Goal: Information Seeking & Learning: Learn about a topic

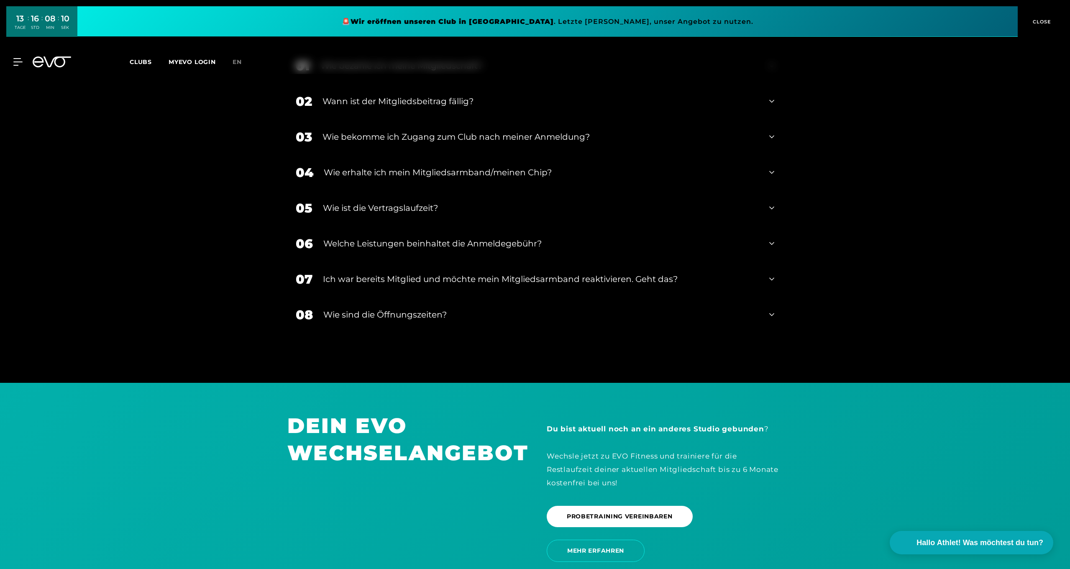
scroll to position [1638, 0]
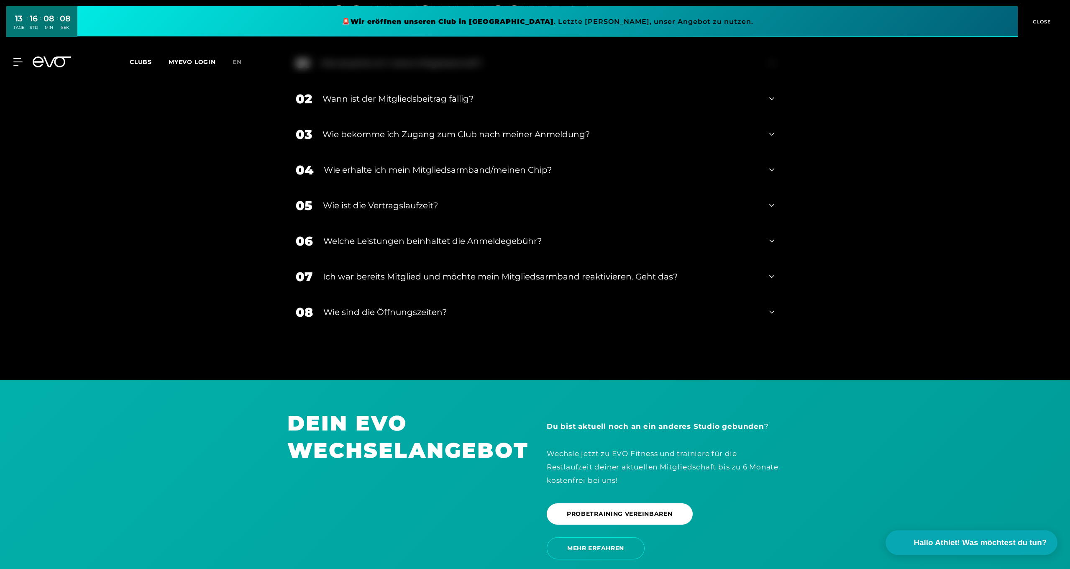
click at [981, 547] on span "Hallo Athlet! Was möchtest du tun?" at bounding box center [980, 543] width 133 height 12
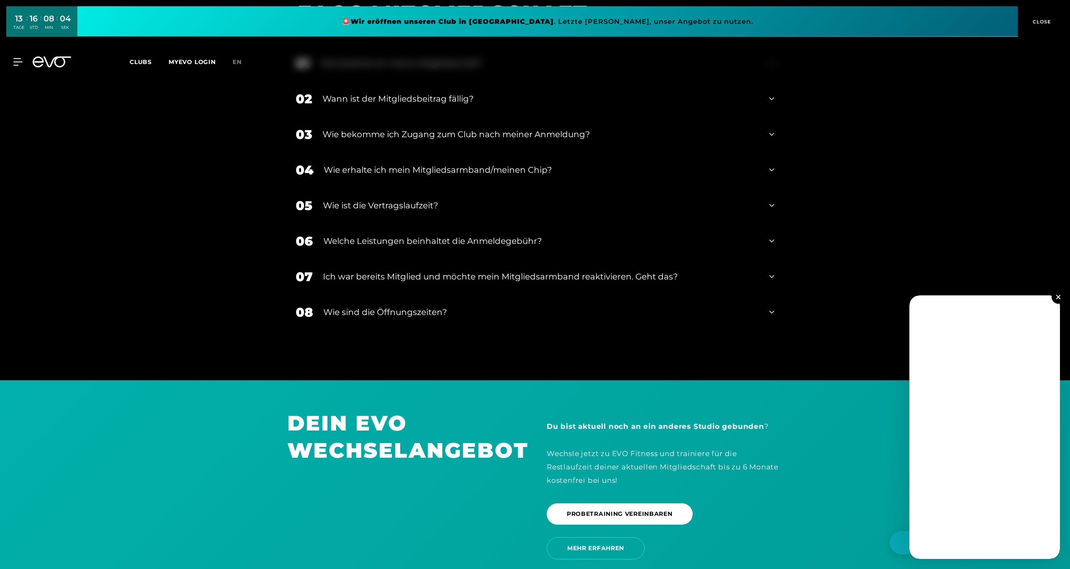
click at [1060, 298] on img at bounding box center [1058, 296] width 5 height 5
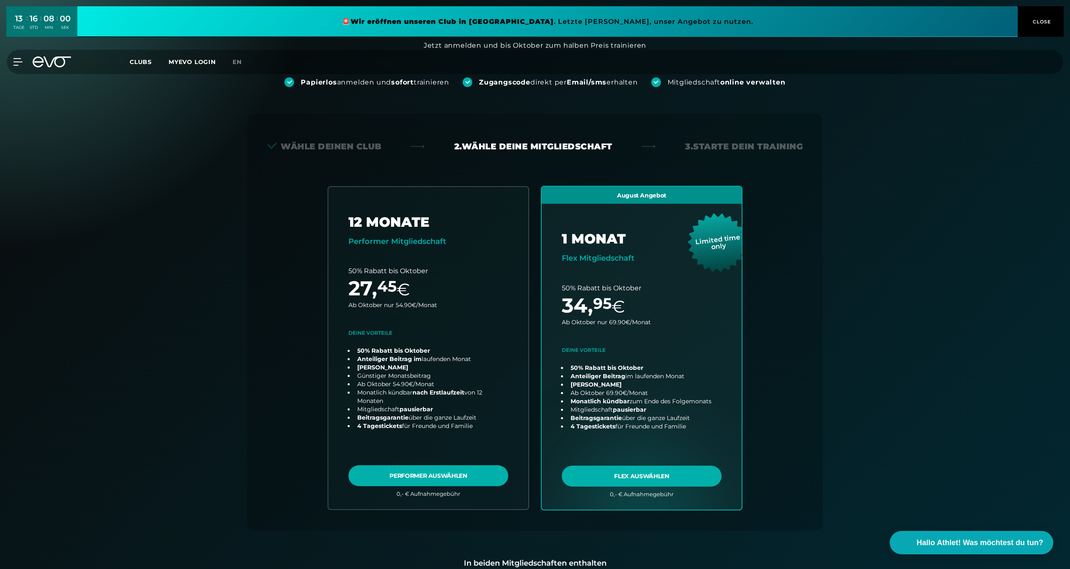
scroll to position [0, 0]
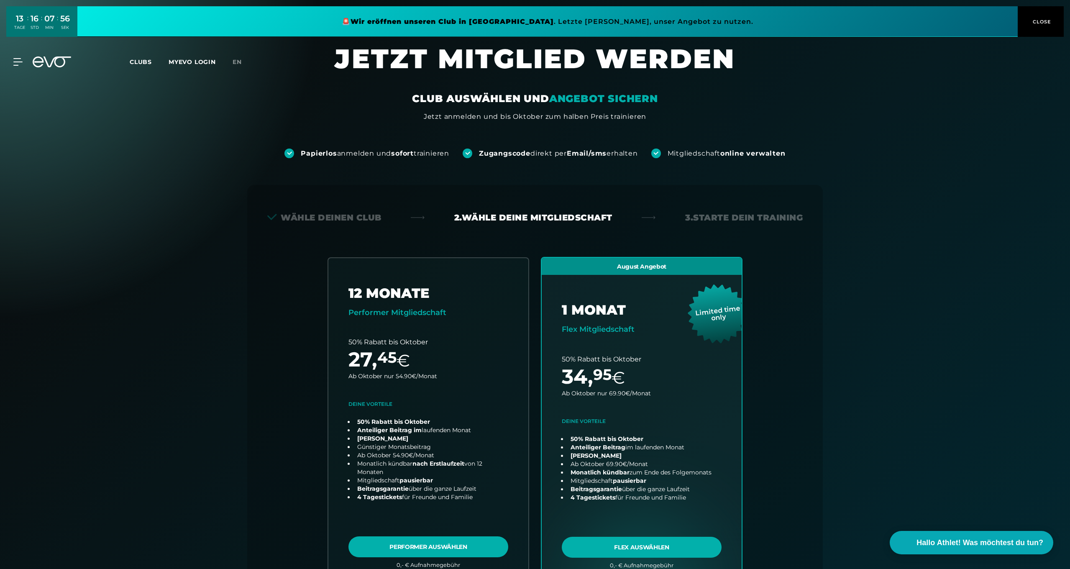
click at [1043, 28] on button "CLOSE" at bounding box center [1040, 21] width 46 height 31
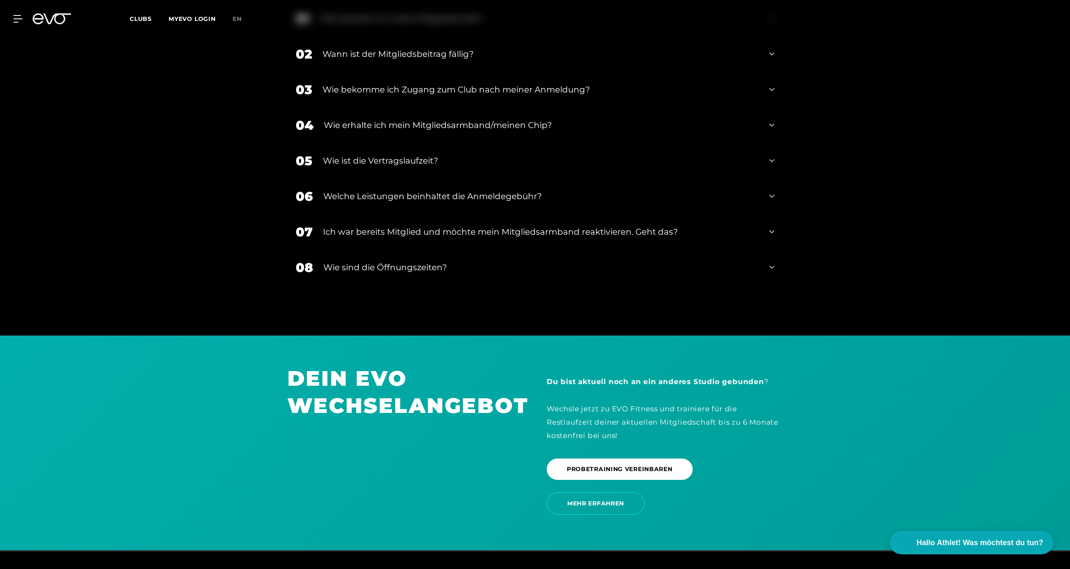
scroll to position [1742, 0]
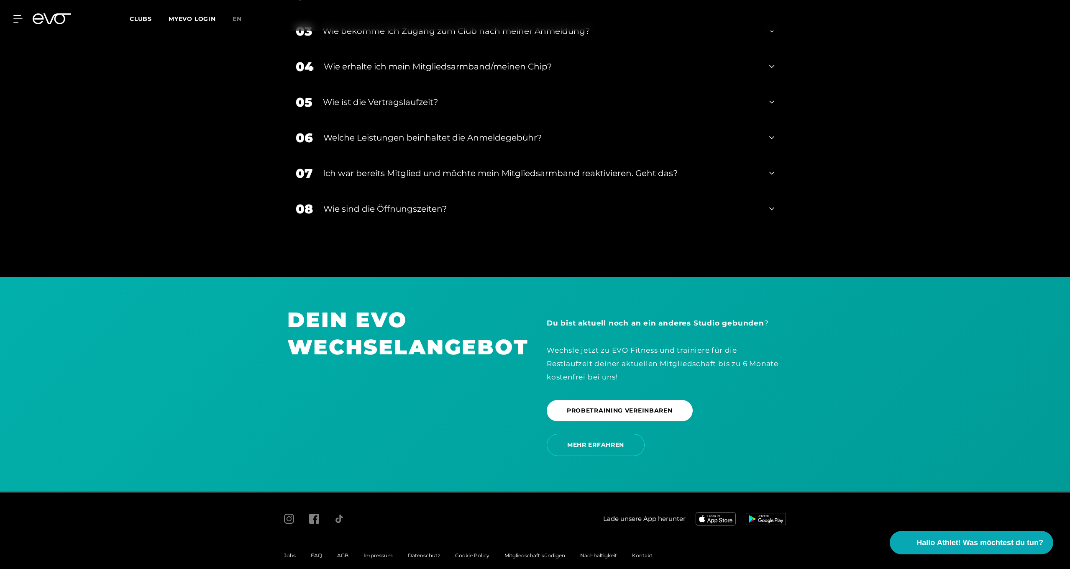
click at [316, 552] on span "FAQ" at bounding box center [316, 555] width 11 height 6
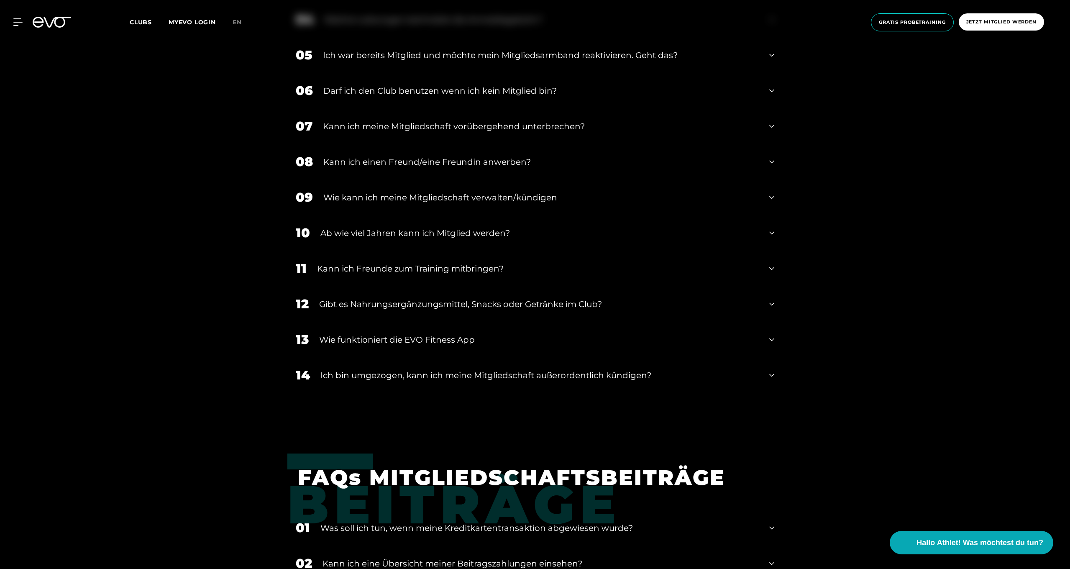
scroll to position [755, 0]
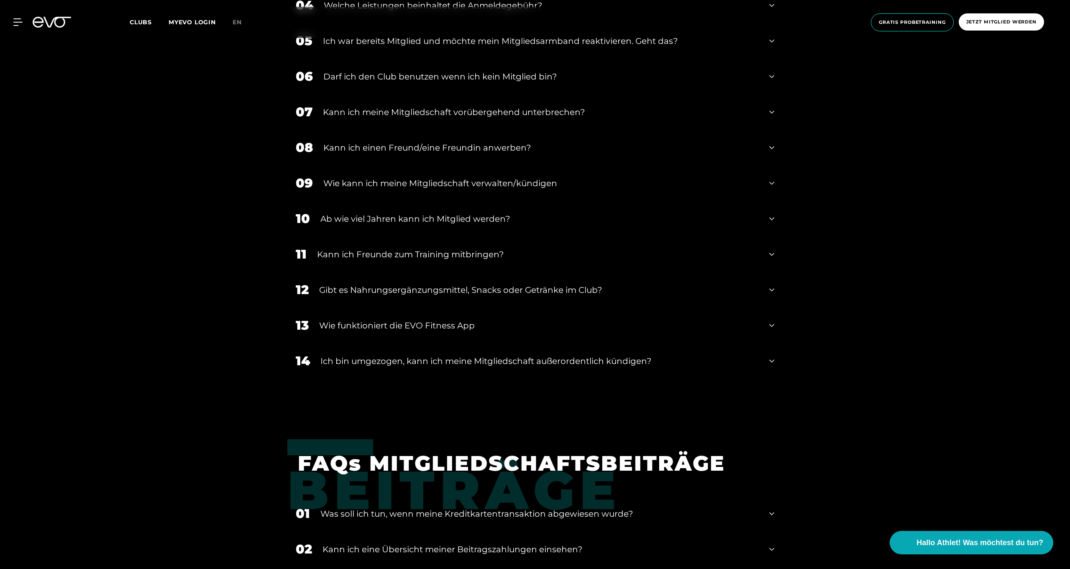
click at [640, 288] on div "Gibt es Nahrungsergänzungsmittel, Snacks oder Getränke im Club?" at bounding box center [539, 290] width 440 height 13
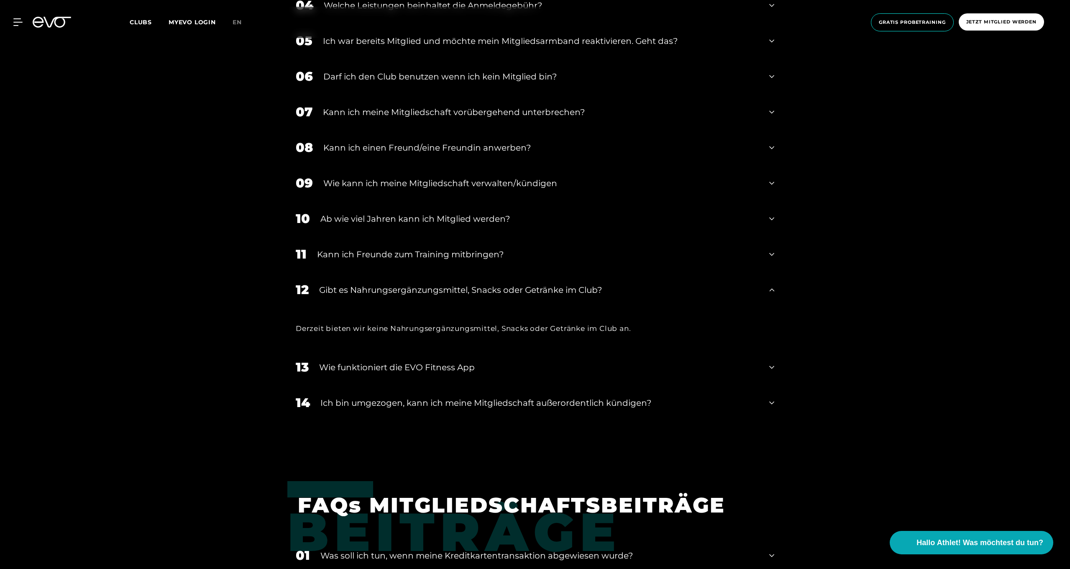
click at [641, 286] on div "Gibt es Nahrungsergänzungsmittel, Snacks oder Getränke im Club?" at bounding box center [539, 290] width 440 height 13
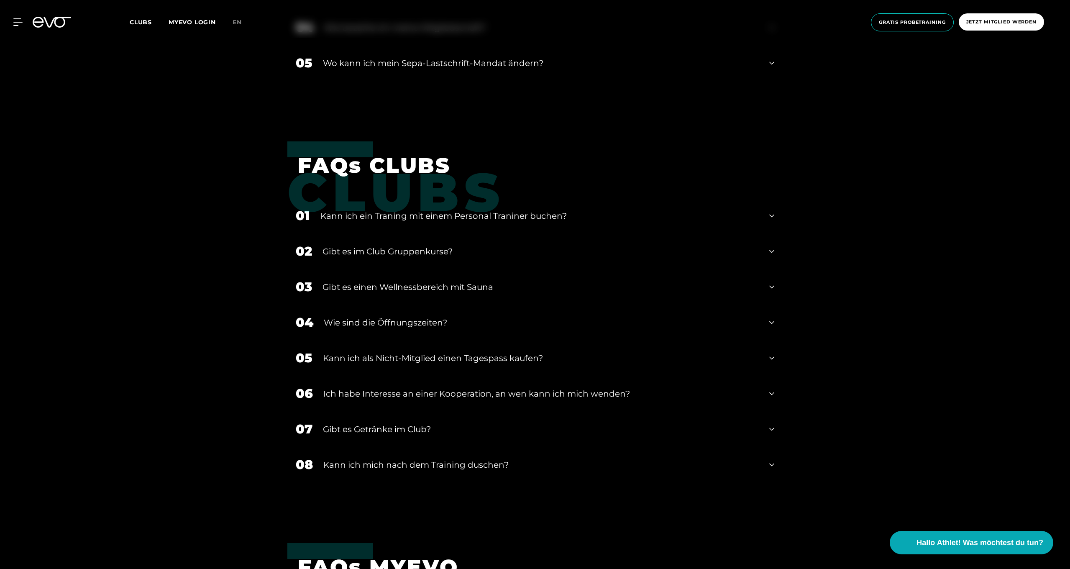
scroll to position [1348, 0]
click at [636, 295] on div "03 Gibt es einen Wellnessbereich mit Sauna" at bounding box center [534, 286] width 495 height 36
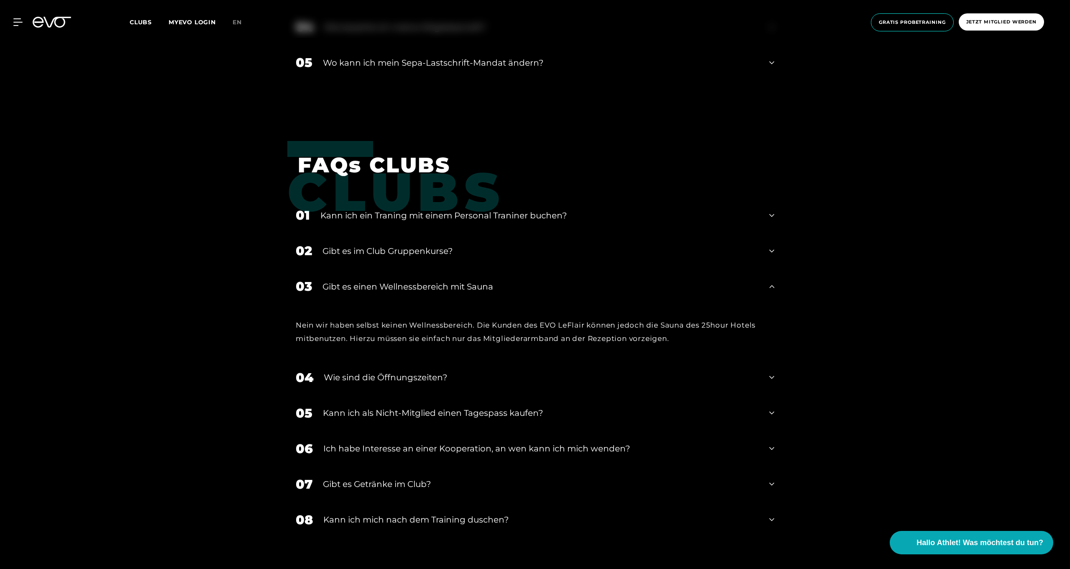
click at [636, 295] on div "03 Gibt es einen Wellnessbereich mit Sauna" at bounding box center [534, 286] width 495 height 36
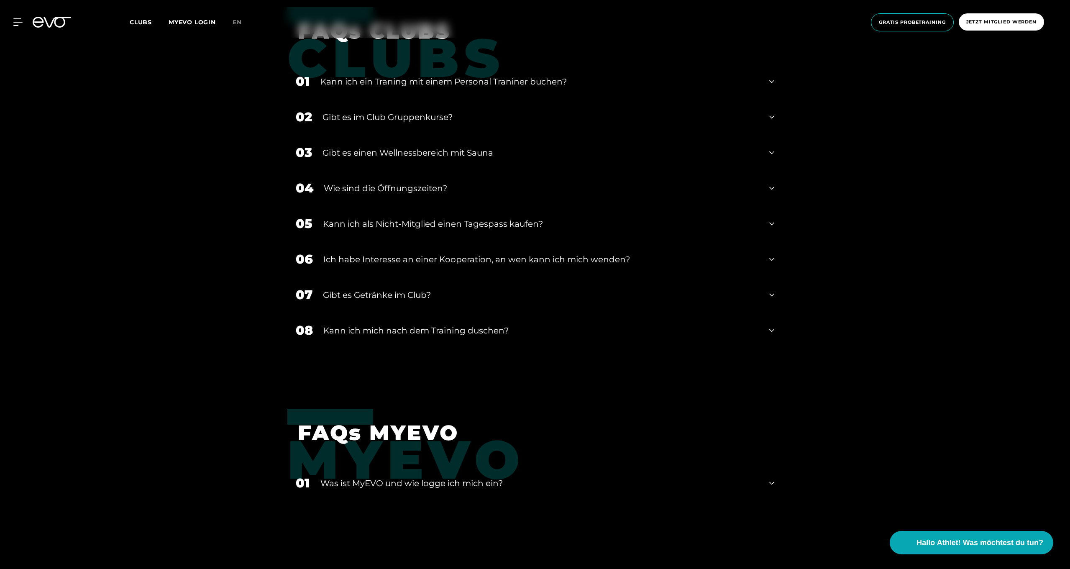
scroll to position [1488, 0]
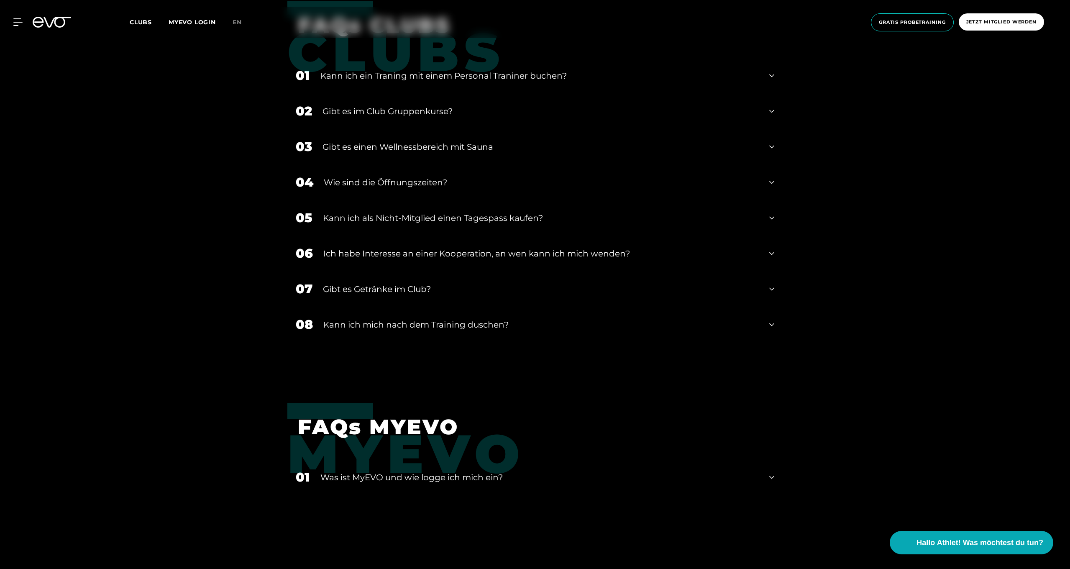
click at [650, 289] on div "Gibt es Getränke im Club?" at bounding box center [541, 289] width 436 height 13
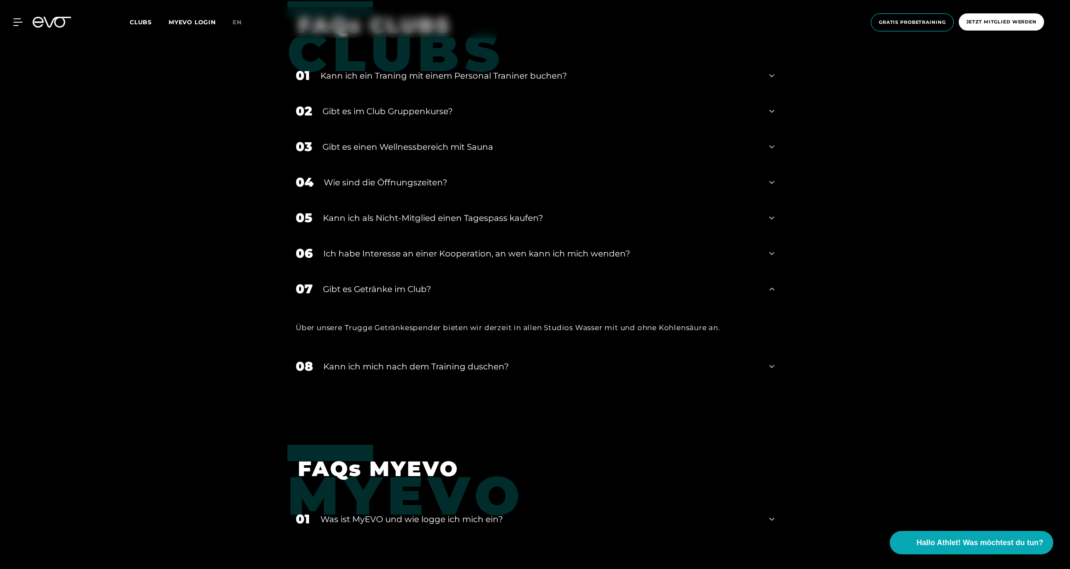
click at [650, 289] on div "Gibt es Getränke im Club?" at bounding box center [541, 289] width 436 height 13
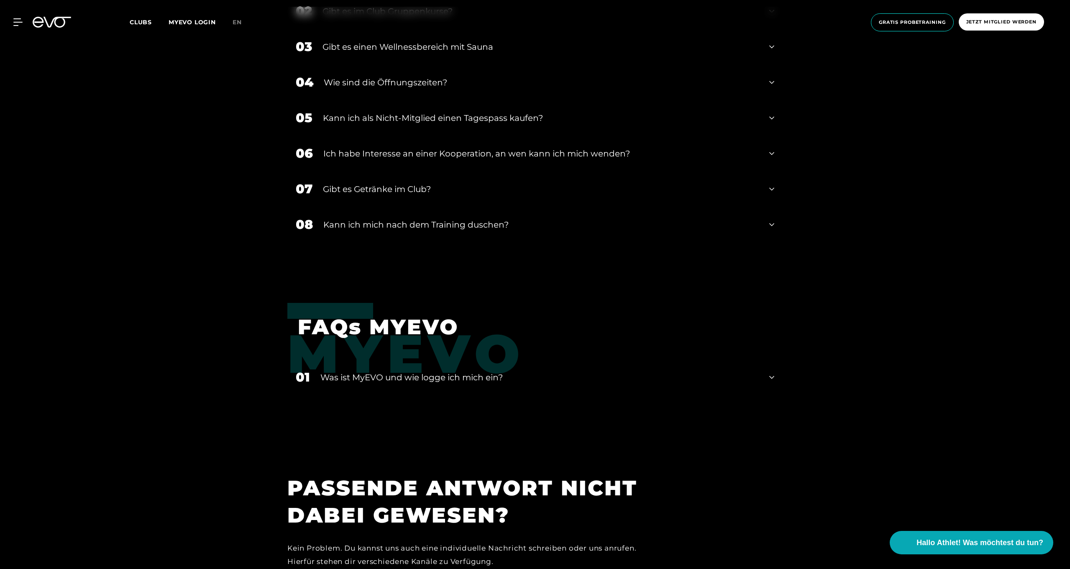
scroll to position [1652, 0]
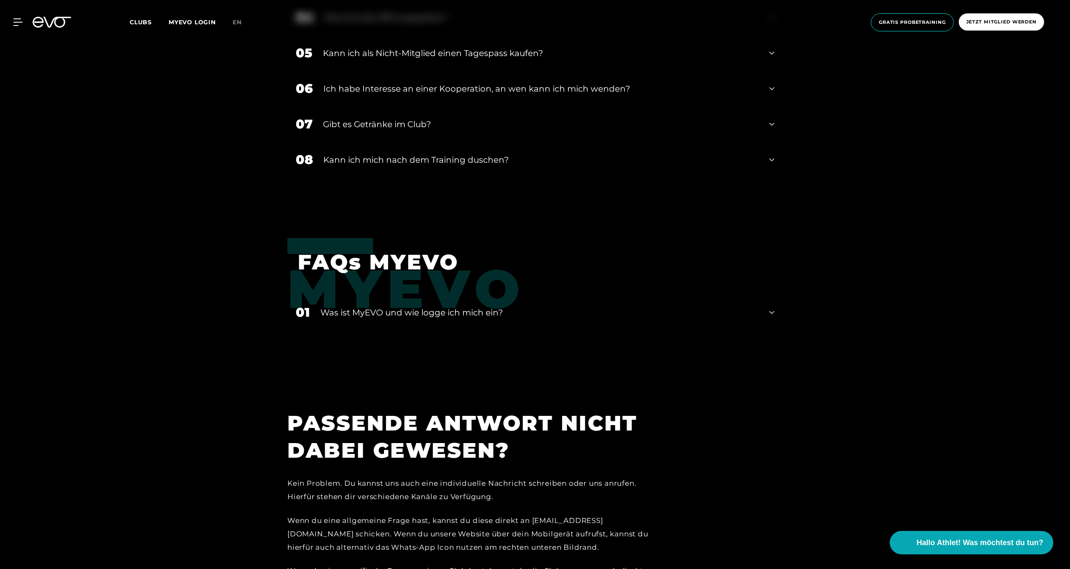
click at [594, 157] on div "Kann ich mich nach dem Training duschen?" at bounding box center [540, 159] width 435 height 13
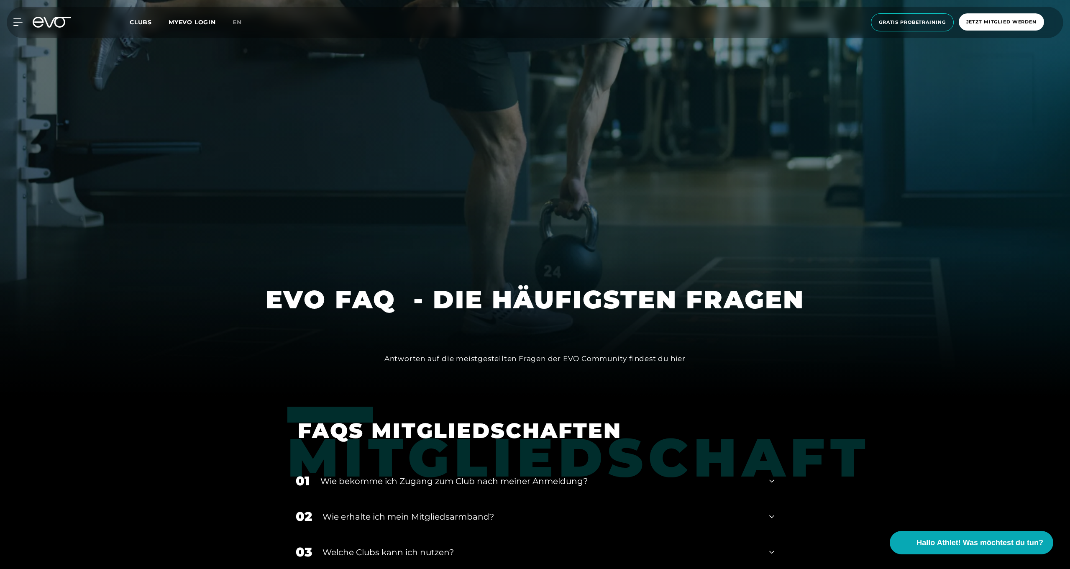
scroll to position [0, 0]
